Goal: Check status: Check status

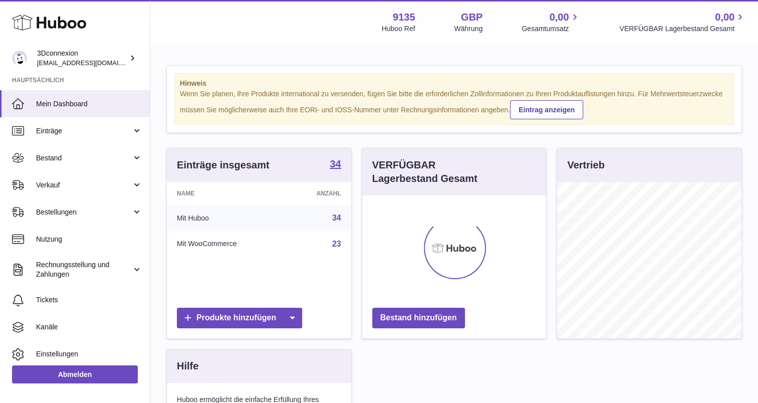
scroll to position [156, 184]
click at [48, 176] on link "Verkauf" at bounding box center [75, 184] width 150 height 27
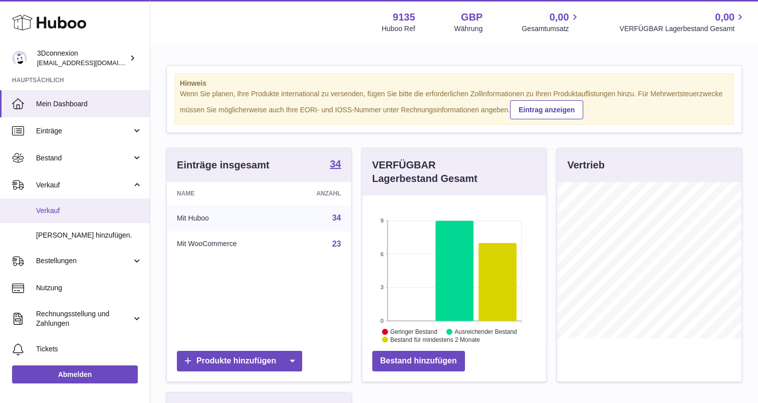
click at [68, 215] on link "Verkauf" at bounding box center [75, 210] width 150 height 25
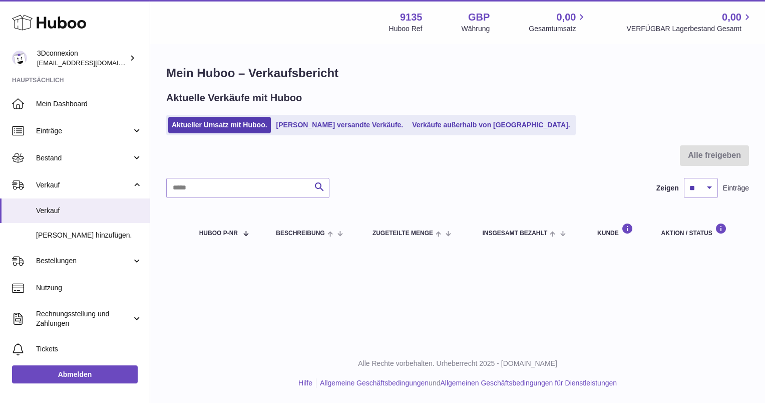
click at [445, 111] on div "Aktuelle Verkäufe mit Huboo Aktueller Umsatz mit Huboo. Von Huboo versandte Ver…" at bounding box center [457, 113] width 583 height 44
click at [445, 126] on link "Verkäufe außerhalb von [GEOGRAPHIC_DATA]." at bounding box center [491, 125] width 165 height 17
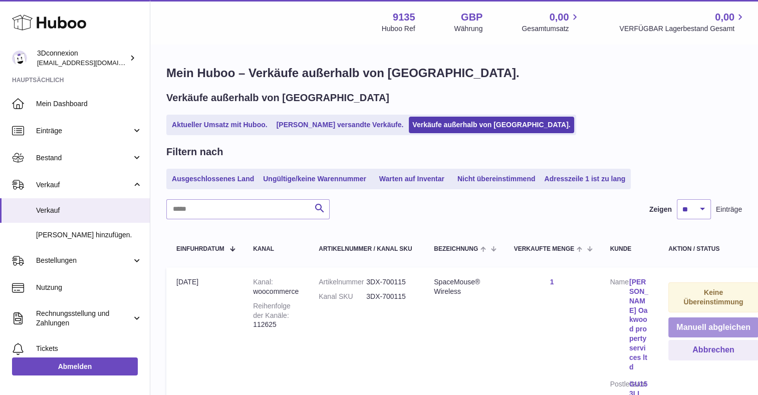
click at [715, 327] on button "Manuell abgleichen" at bounding box center [713, 328] width 90 height 21
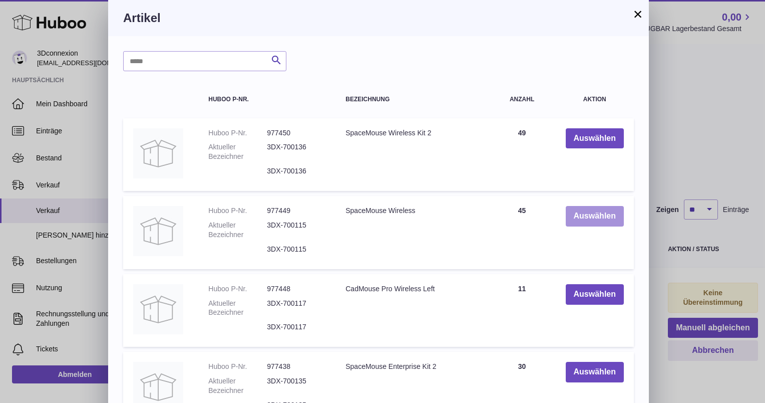
click at [600, 221] on button "Auswählen" at bounding box center [595, 216] width 58 height 21
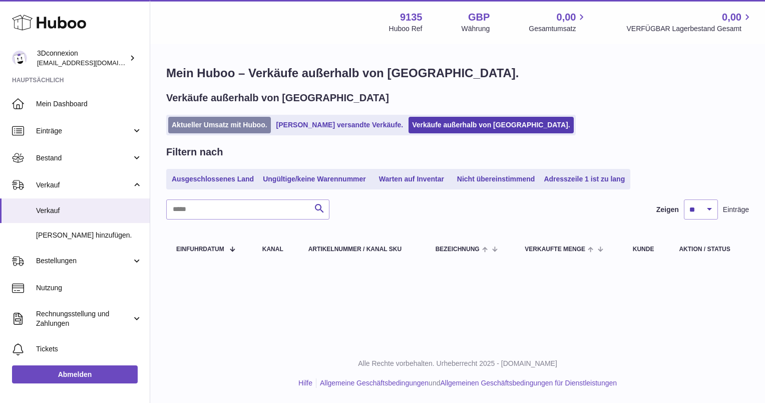
click at [199, 129] on link "Aktueller Umsatz mit Huboo." at bounding box center [219, 125] width 103 height 17
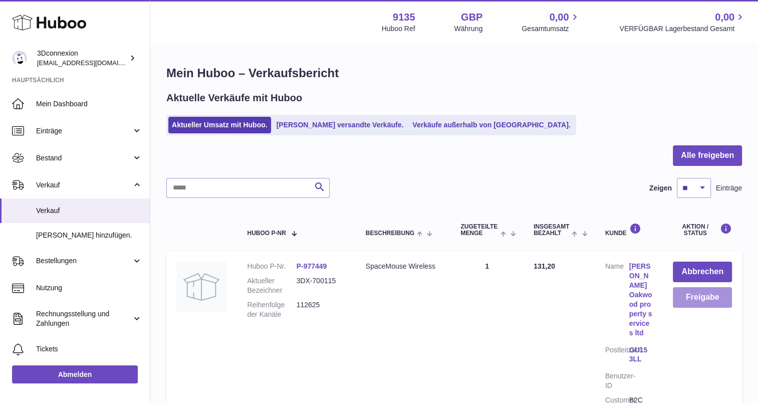
click at [719, 299] on button "Freigabe" at bounding box center [702, 297] width 59 height 21
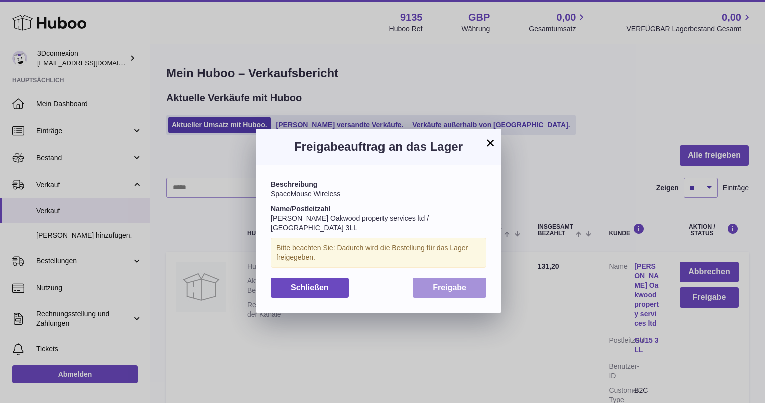
click at [462, 286] on button "Freigabe" at bounding box center [450, 288] width 74 height 21
